Goal: Book appointment/travel/reservation

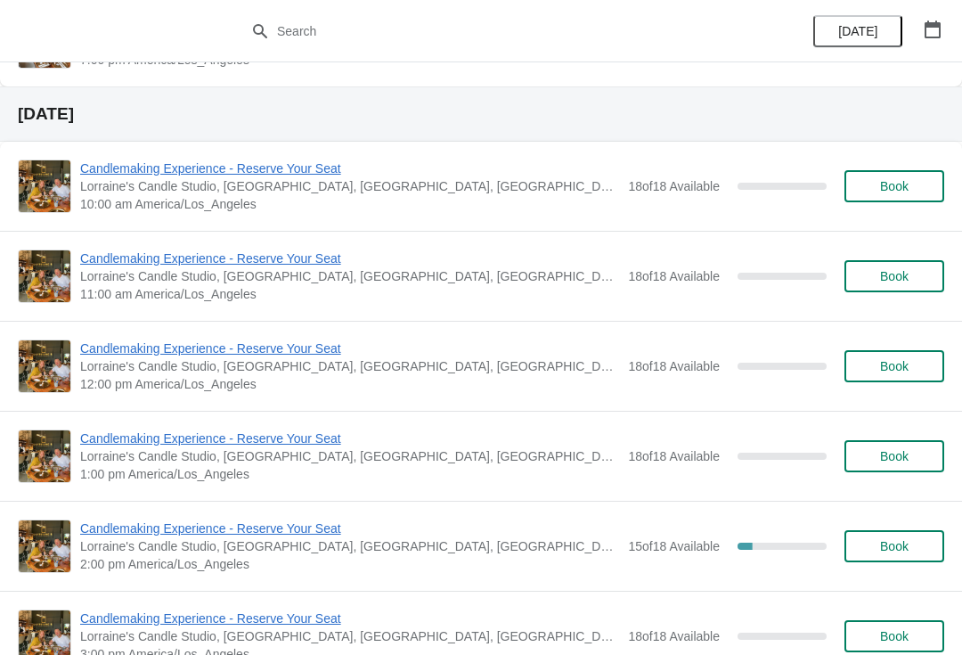
scroll to position [967, 0]
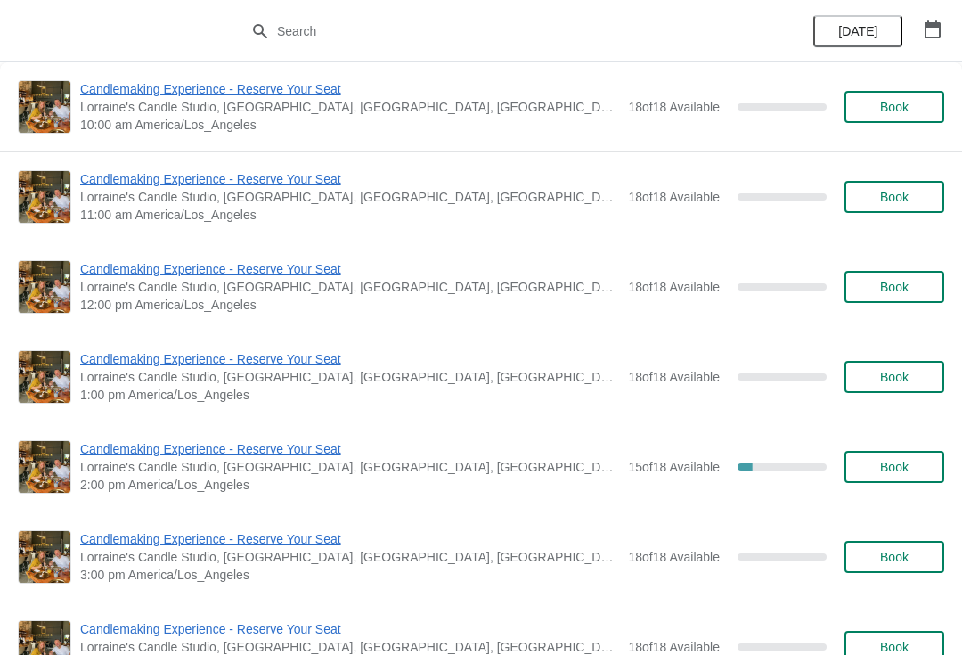
click at [924, 18] on button "button" at bounding box center [933, 29] width 32 height 32
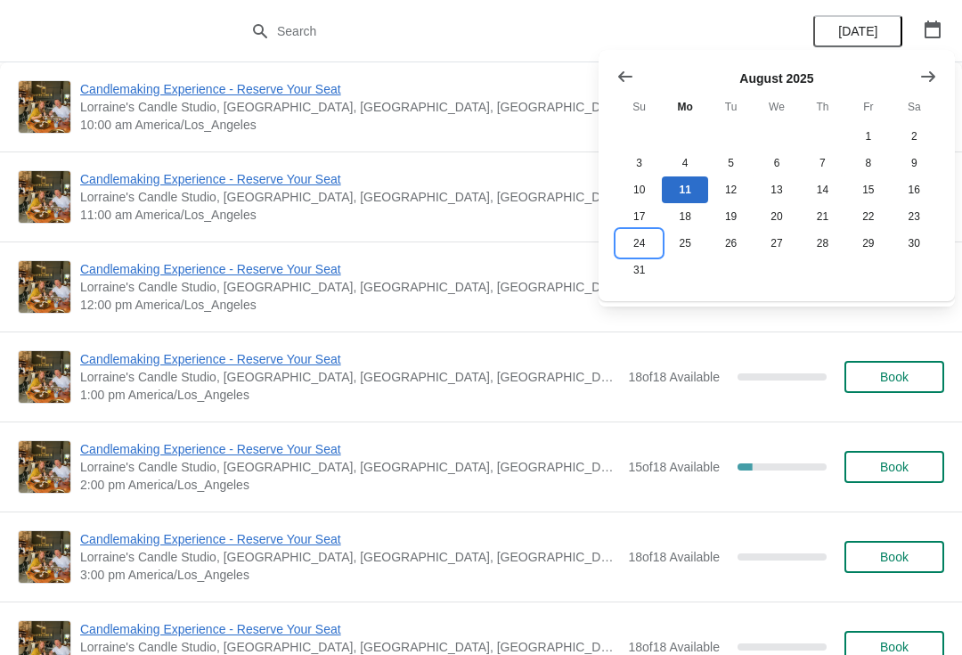
click at [650, 251] on button "24" at bounding box center [639, 243] width 45 height 27
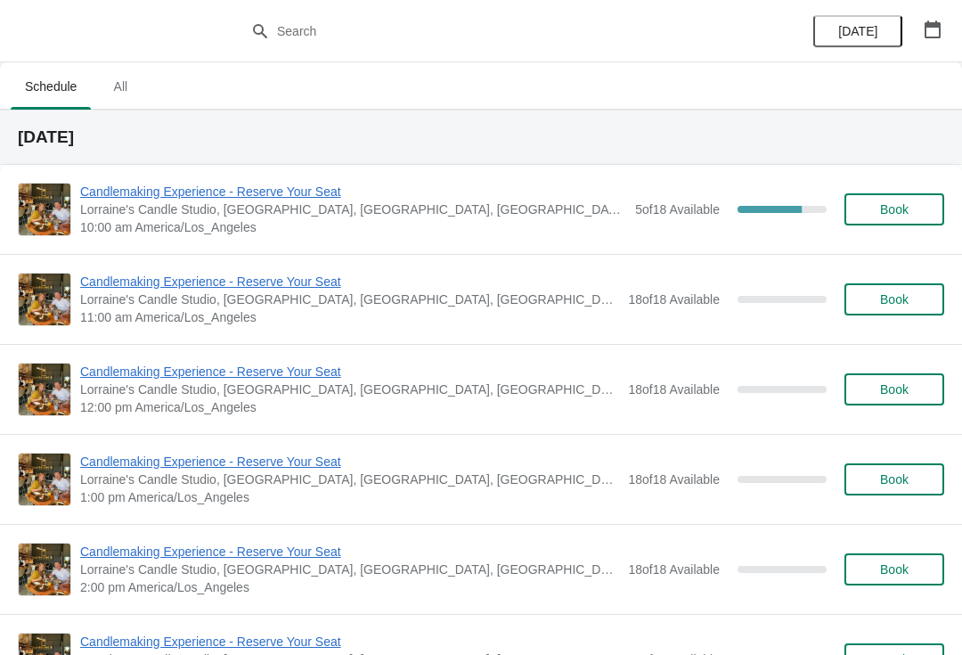
click at [122, 219] on span "10:00 am America/Los_Angeles" at bounding box center [353, 227] width 546 height 18
click at [94, 199] on span "Candlemaking Experience - Reserve Your Seat" at bounding box center [353, 192] width 546 height 18
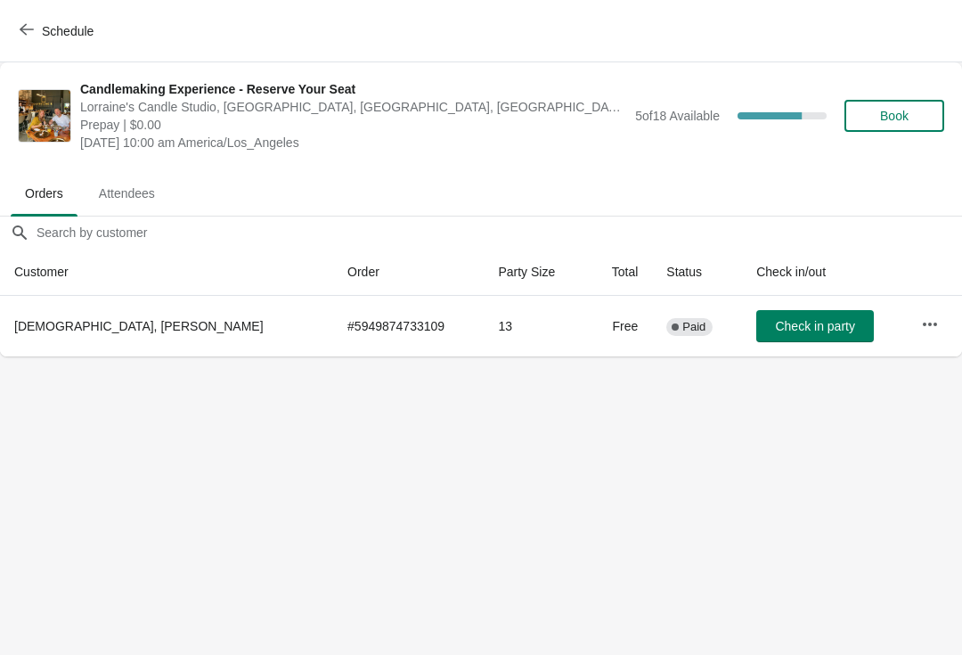
click at [914, 312] on button "button" at bounding box center [930, 324] width 32 height 32
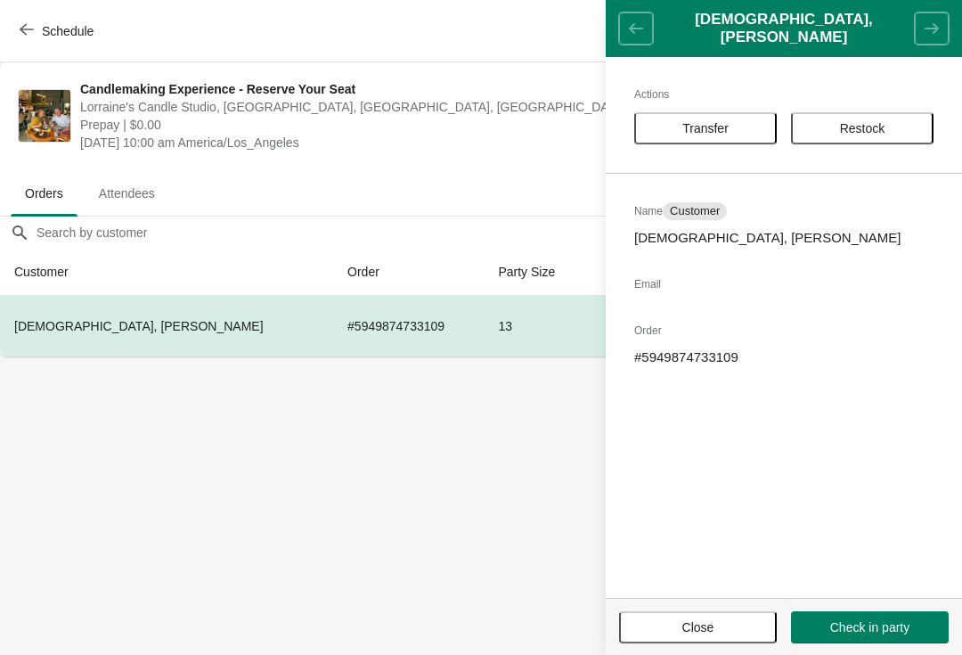
click at [631, 15] on header "[DEMOGRAPHIC_DATA], [PERSON_NAME]" at bounding box center [784, 28] width 356 height 57
click at [386, 200] on ul "Orders Attendees" at bounding box center [481, 192] width 948 height 46
click at [374, 181] on ul "Orders Attendees" at bounding box center [481, 192] width 948 height 46
click at [690, 639] on button "Close" at bounding box center [698, 627] width 158 height 32
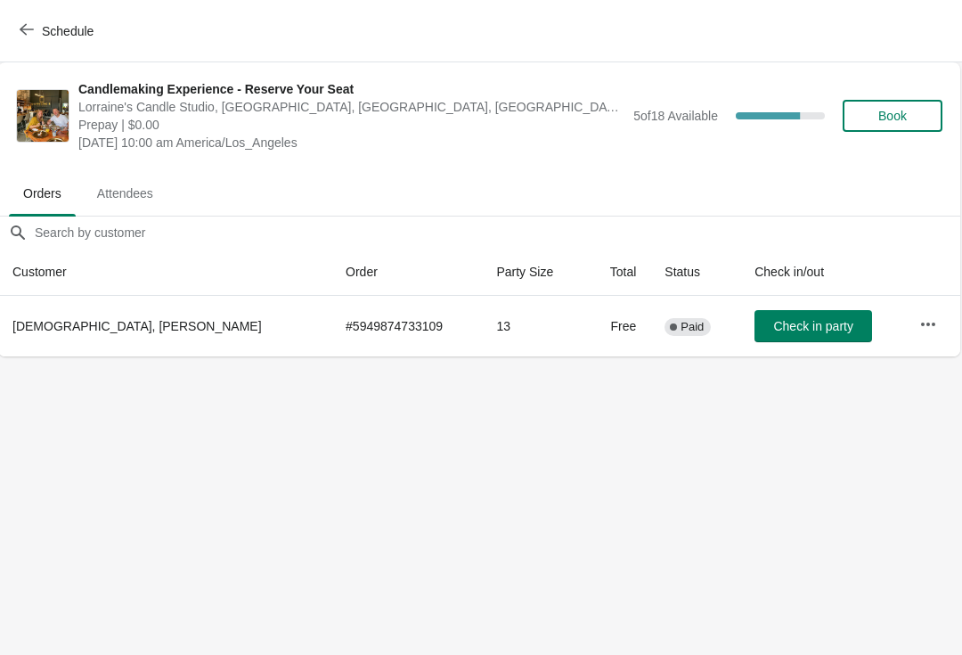
scroll to position [0, 1]
